Goal: Information Seeking & Learning: Find specific fact

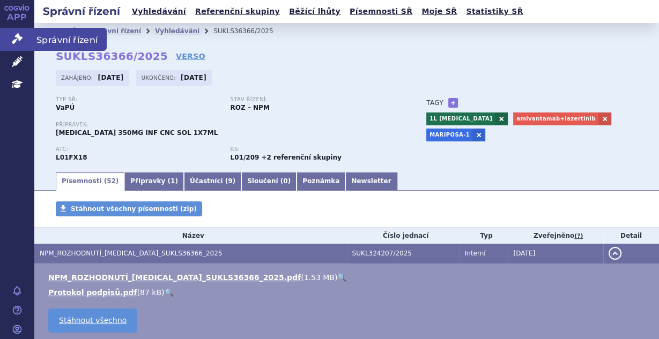
click at [13, 42] on icon at bounding box center [17, 38] width 11 height 11
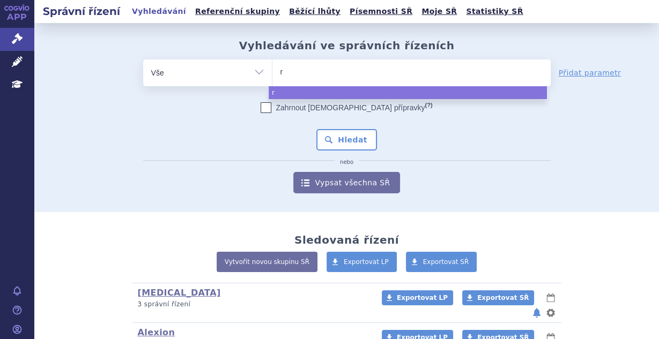
type input "ry"
type input "rys"
type input "ryst"
type input "ry"
type input "r"
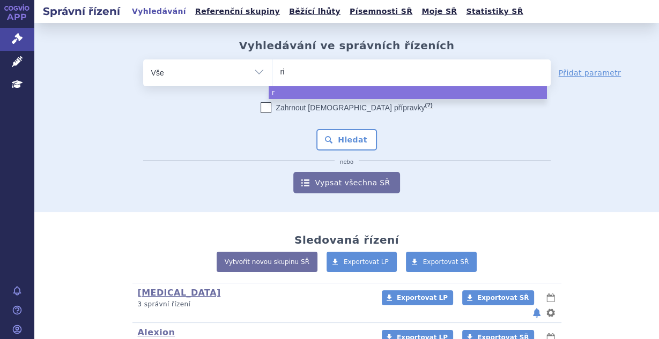
type input "ris"
type input "risty"
type input "rist"
type input "ris"
type input "r"
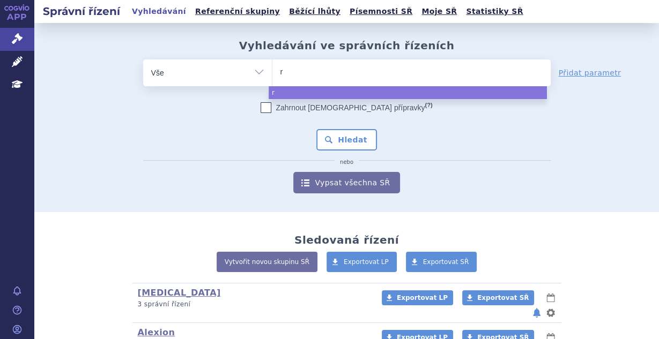
type input "ro"
type input "roza"
type input "rozan"
type input "rozano"
type input "rozanol"
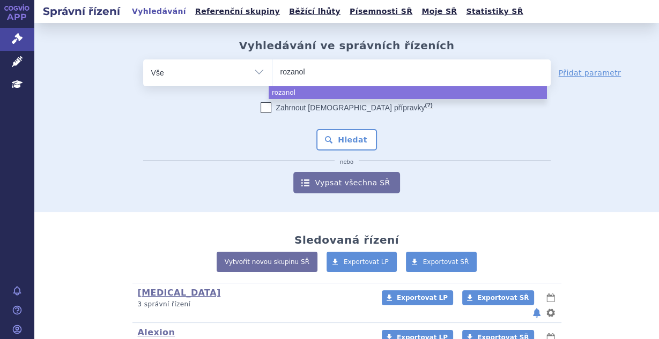
type input "rozanoli"
type input "rozanolix"
type input "rozanolixi"
type input "rozanolixiz"
type input "rozanolixizu"
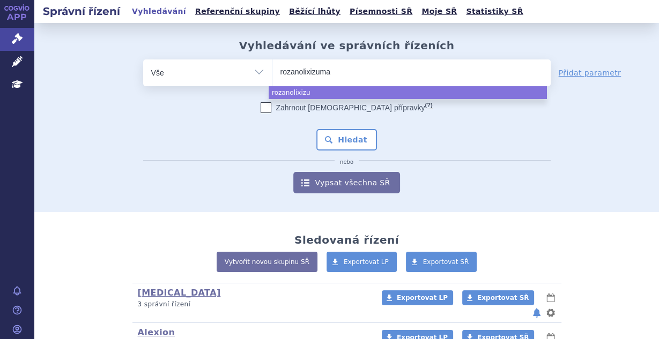
type input "rozanolixizumab"
select select "rozanolixizumab"
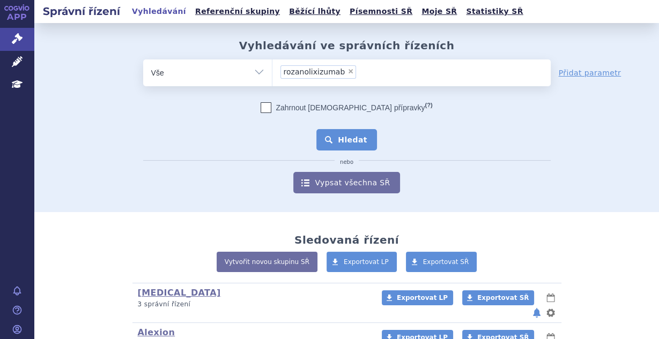
click at [351, 137] on button "Hledat" at bounding box center [346, 139] width 61 height 21
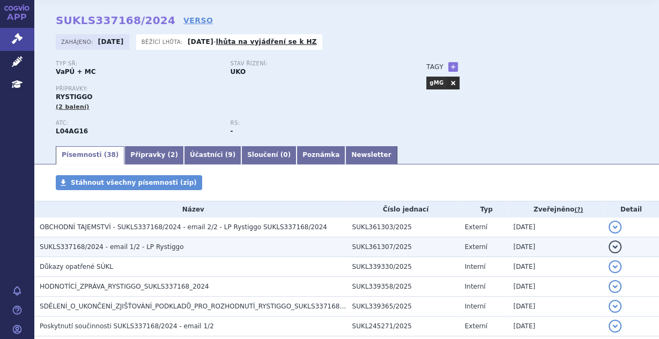
scroll to position [143, 0]
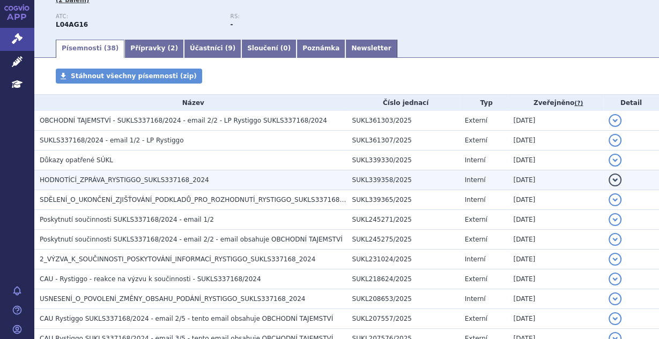
click at [136, 169] on td "Důkazy opatřené SÚKL" at bounding box center [190, 161] width 312 height 20
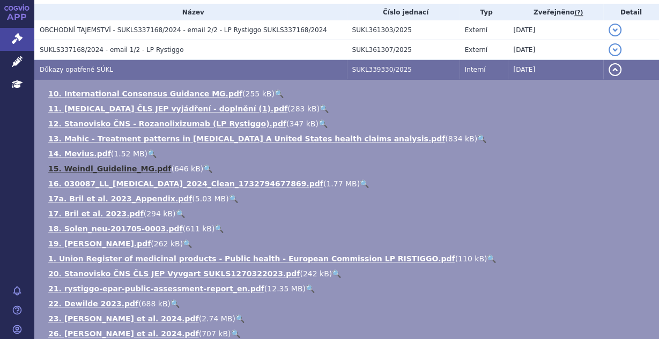
scroll to position [228, 0]
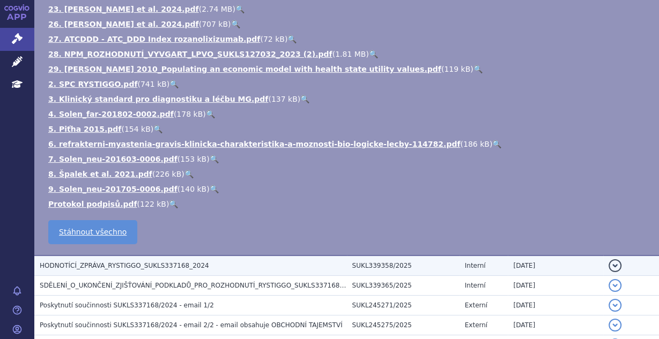
click at [102, 265] on span "HODNOTÍCÍ_ZPRÁVA_RYSTIGGO_SUKLS337168_2024" at bounding box center [124, 266] width 169 height 8
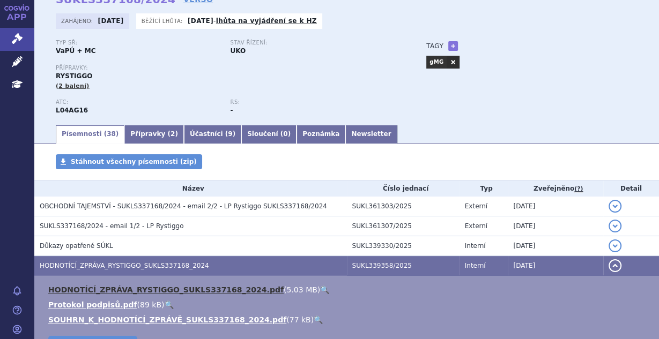
click at [105, 291] on link "HODNOTÍCÍ_ZPRÁVA_RYSTIGGO_SUKLS337168_2024.pdf" at bounding box center [165, 290] width 235 height 9
